Goal: Obtain resource: Download file/media

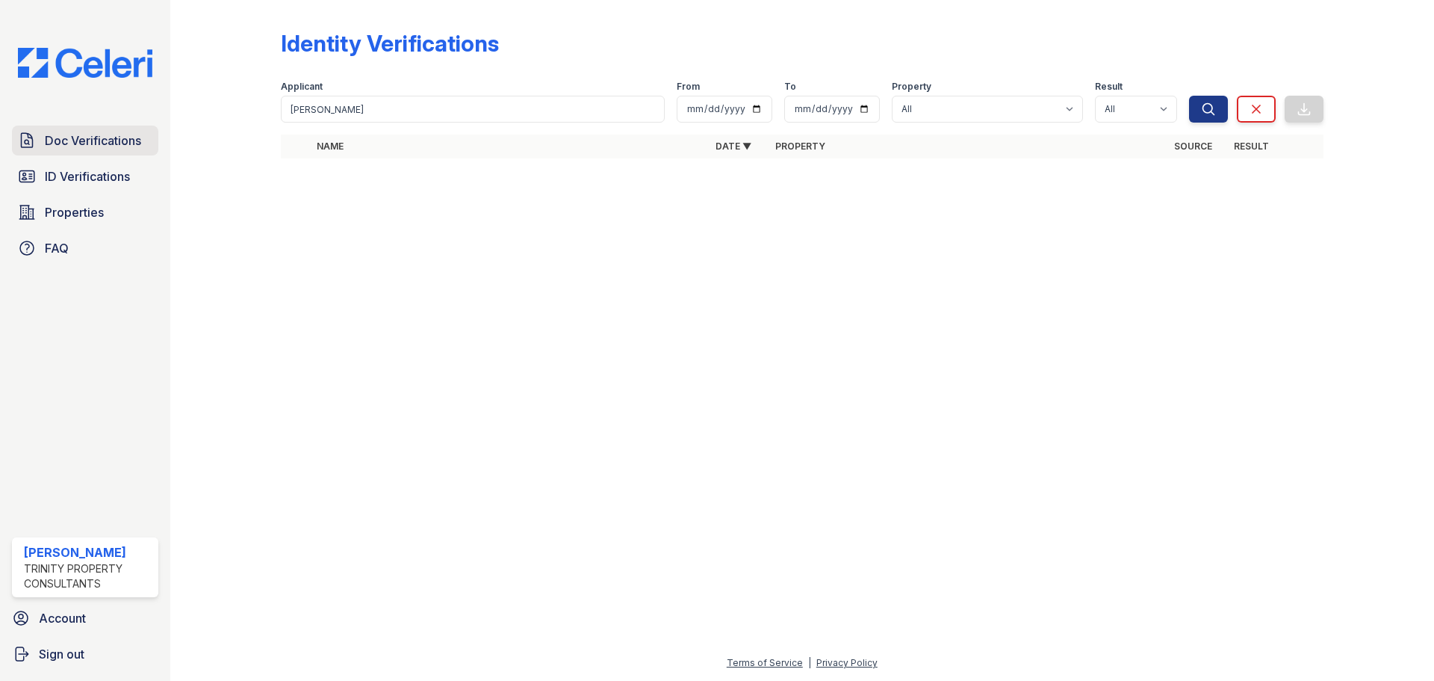
click at [84, 134] on span "Doc Verifications" at bounding box center [93, 140] width 96 height 18
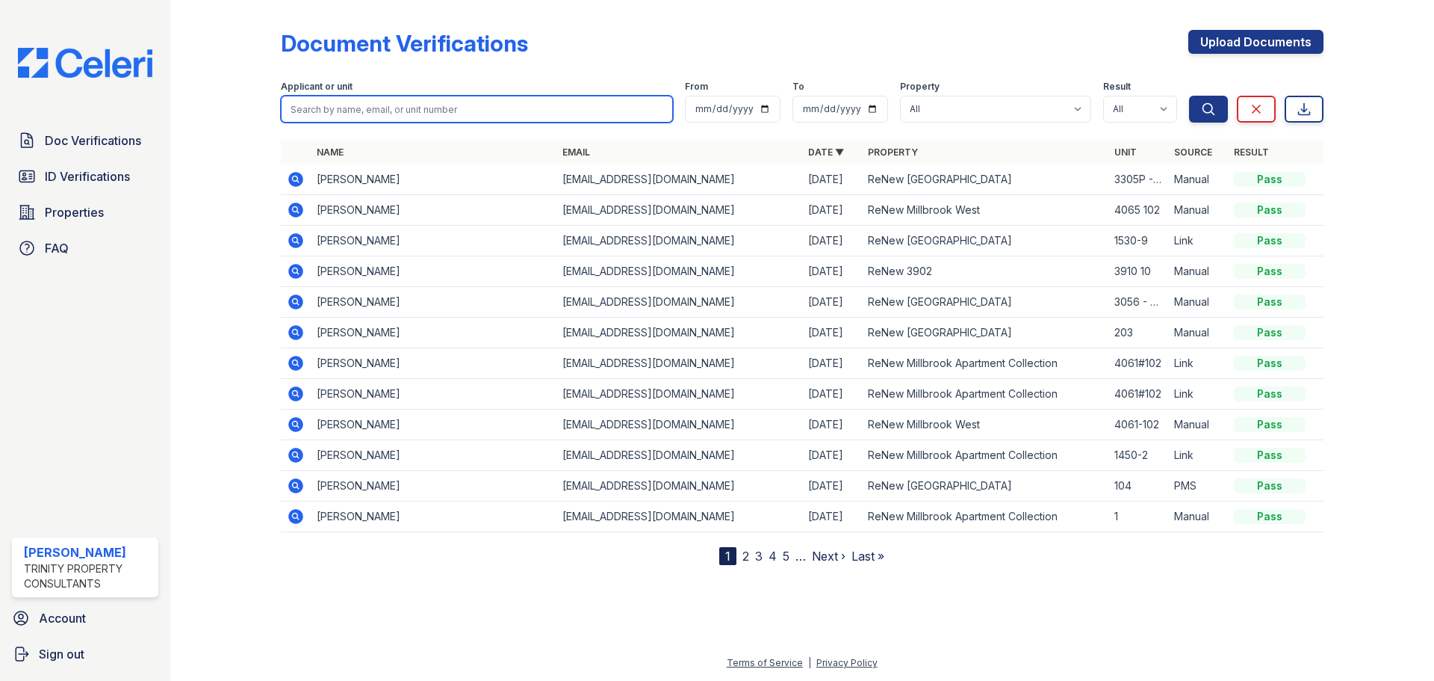
click at [426, 108] on input "search" at bounding box center [477, 109] width 392 height 27
type input "banks"
click at [1189, 96] on button "Search" at bounding box center [1208, 109] width 39 height 27
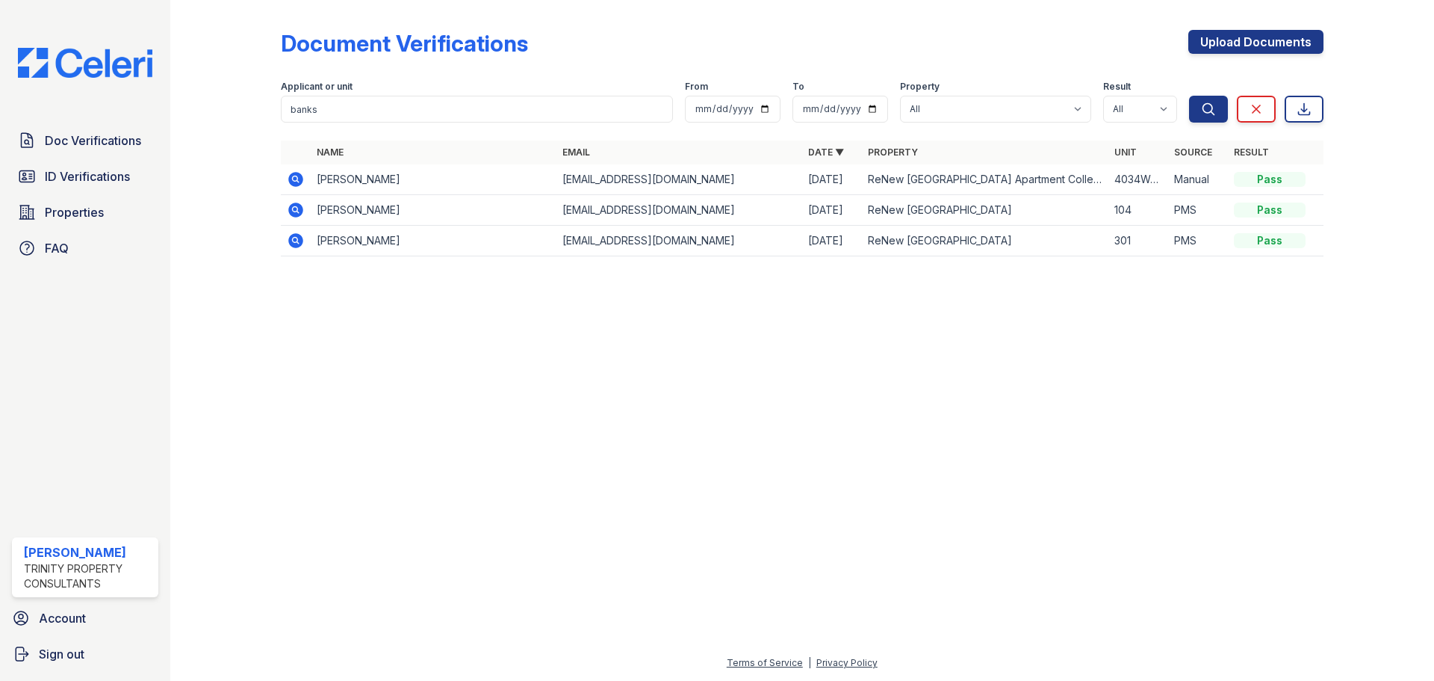
click at [296, 178] on icon at bounding box center [295, 178] width 4 height 4
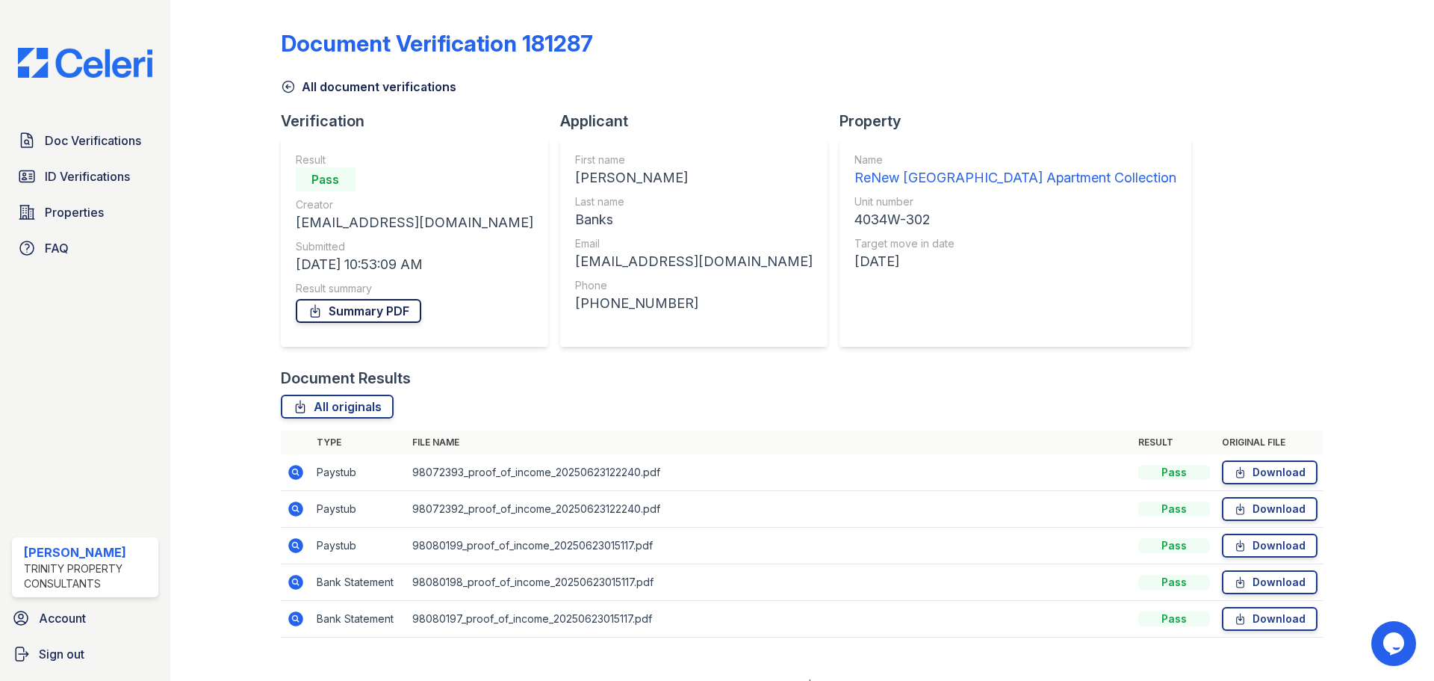
click at [356, 306] on link "Summary PDF" at bounding box center [359, 311] width 126 height 24
